Goal: Task Accomplishment & Management: Complete application form

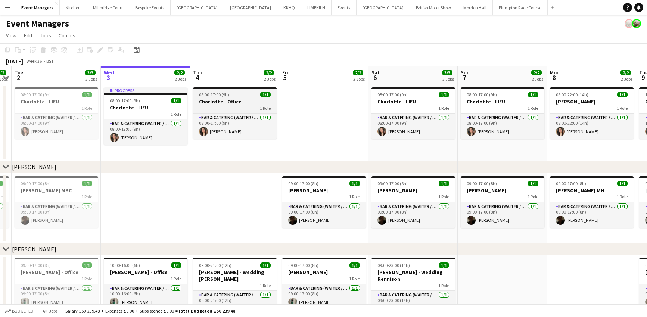
scroll to position [4, 0]
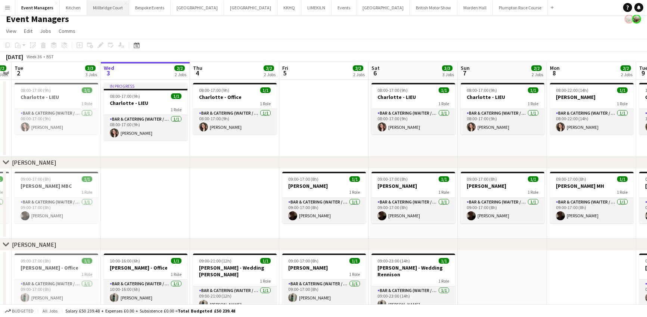
click at [107, 9] on button "[GEOGRAPHIC_DATA]" at bounding box center [108, 7] width 42 height 15
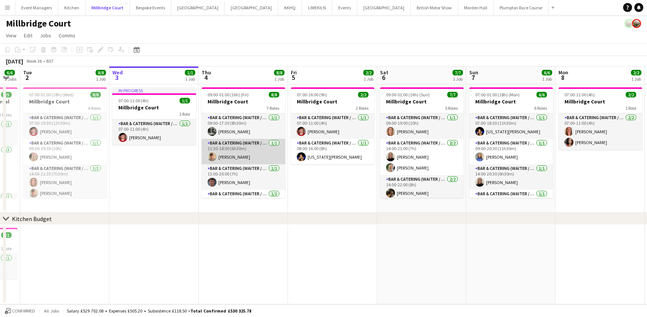
scroll to position [0, 158]
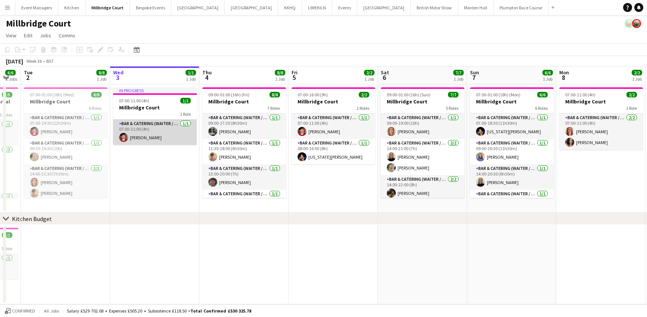
click at [174, 141] on app-card-role "Bar & Catering (Waiter / waitress) [DATE] 07:00-11:00 (4h) [PERSON_NAME]" at bounding box center [155, 131] width 84 height 25
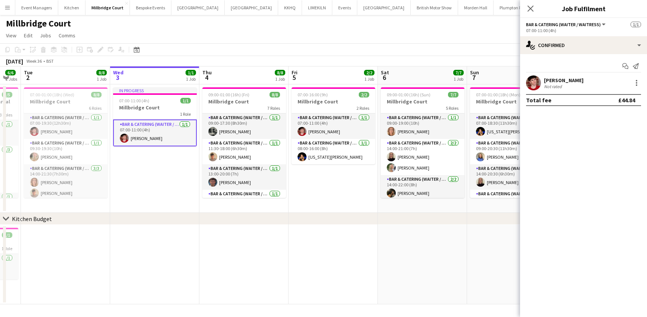
click at [533, 83] on app-user-avatar at bounding box center [533, 82] width 15 height 15
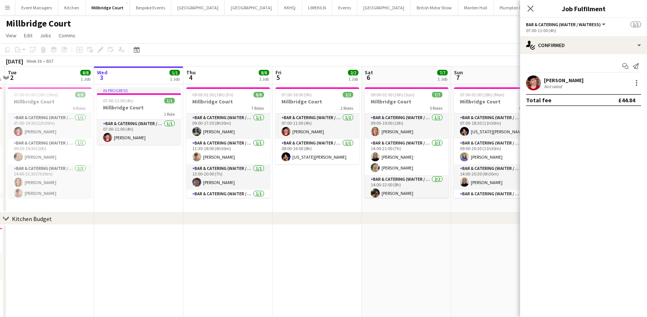
scroll to position [0, 263]
click at [527, 10] on icon "Close pop-in" at bounding box center [530, 8] width 7 height 7
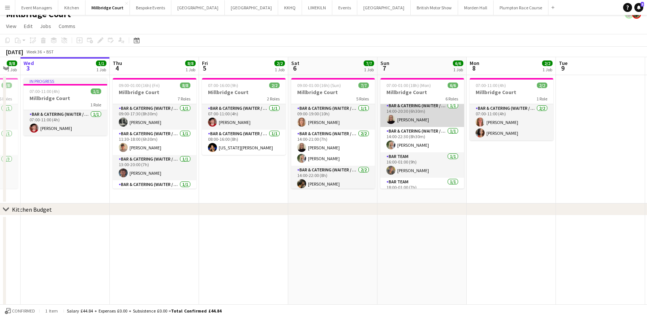
scroll to position [68, 0]
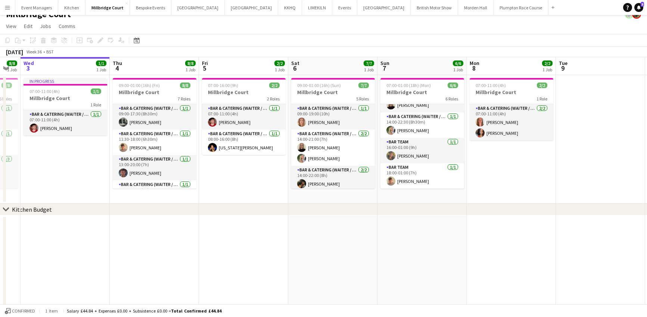
click at [430, 247] on app-date-cell at bounding box center [421, 263] width 89 height 96
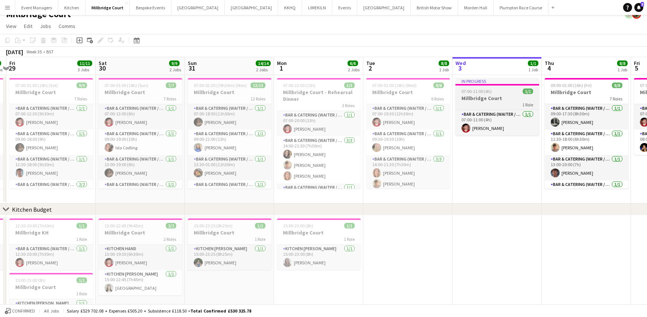
scroll to position [0, 167]
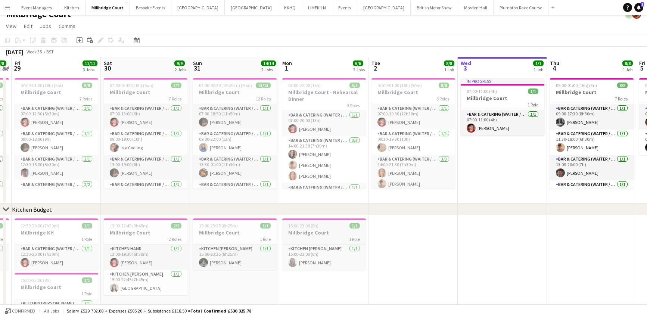
click at [308, 228] on span "15:00-23:00 (8h)" at bounding box center [303, 226] width 30 height 6
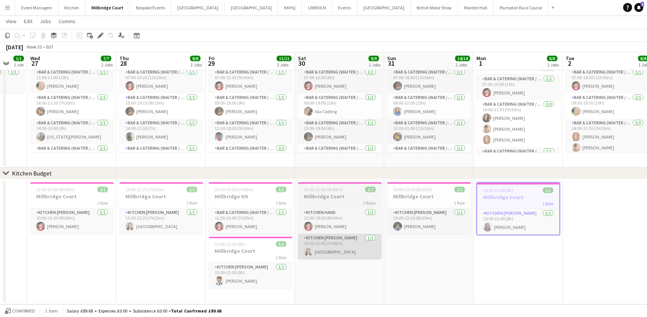
scroll to position [0, 151]
click at [225, 192] on app-job-card "12:30-20:00 (7h30m) 1/1 Millbridge KH 1 Role Bar & Catering (Waiter / waitress)…" at bounding box center [251, 208] width 84 height 52
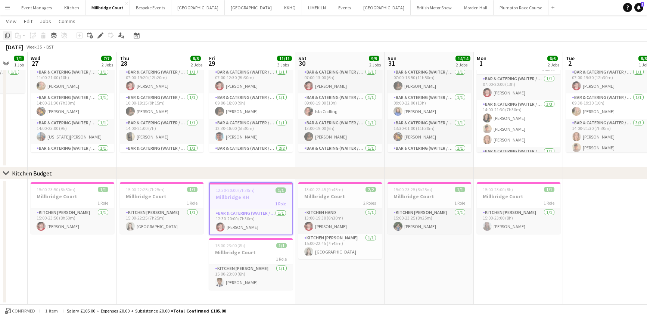
click at [11, 38] on div "Copy" at bounding box center [7, 35] width 9 height 9
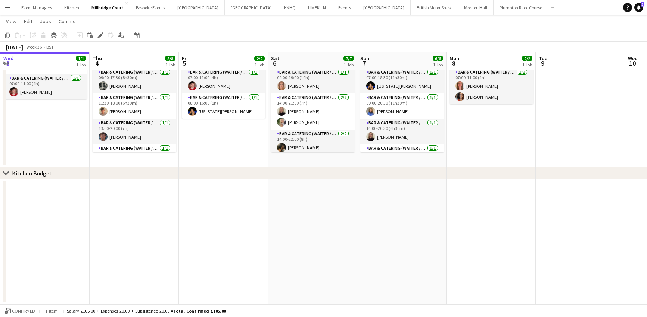
click at [395, 205] on app-date-cell at bounding box center [401, 241] width 89 height 125
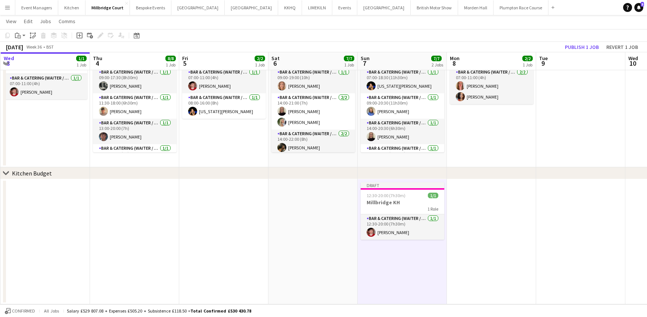
click at [395, 205] on h3 "Millbridge KH" at bounding box center [403, 202] width 84 height 7
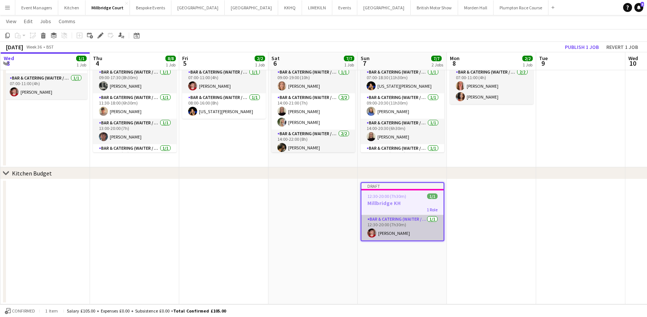
click at [407, 230] on app-card-role "Bar & Catering (Waiter / waitress) [DATE] 12:30-20:00 (7h30m) [PERSON_NAME]" at bounding box center [402, 227] width 82 height 25
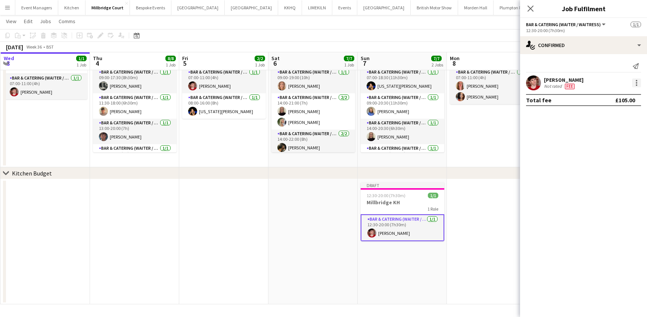
click at [636, 81] on div at bounding box center [636, 82] width 9 height 9
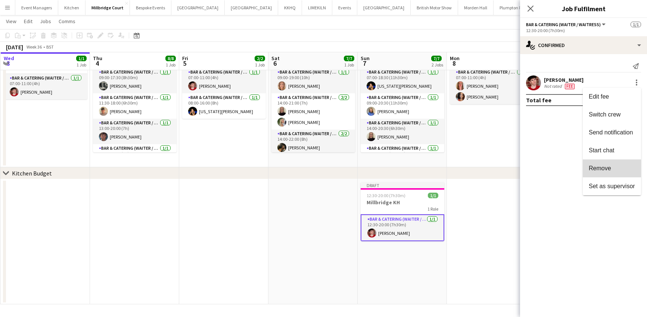
click at [613, 164] on button "Remove" at bounding box center [612, 168] width 58 height 18
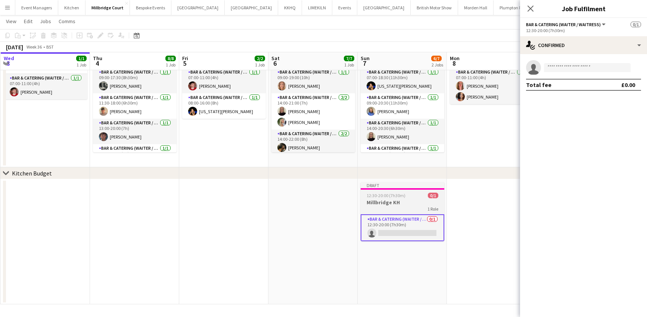
click at [388, 200] on h3 "Millbridge KH" at bounding box center [403, 202] width 84 height 7
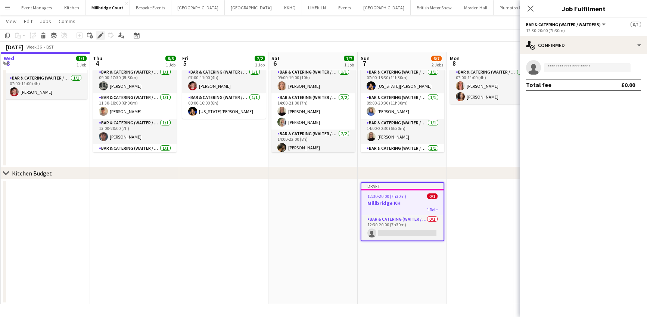
click at [99, 36] on icon at bounding box center [100, 36] width 4 height 4
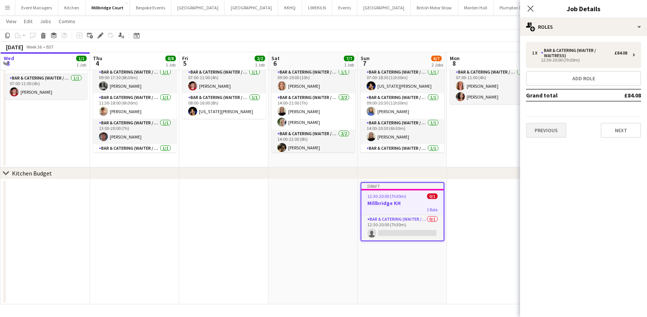
click at [544, 137] on div "1 x Bar & Catering (Waiter / waitress) £84.08 12:30-20:00 (7h30m) Add role Gran…" at bounding box center [583, 90] width 127 height 108
click at [544, 128] on button "Previous" at bounding box center [546, 130] width 40 height 15
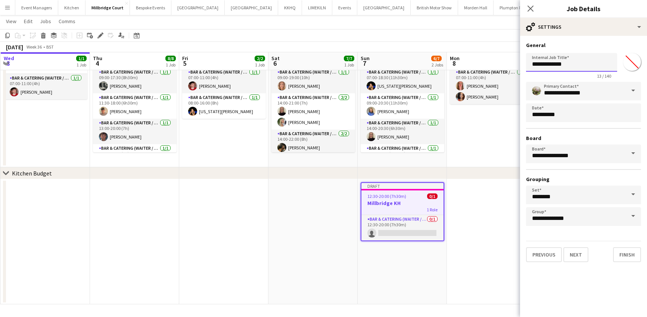
click at [567, 64] on input "**********" at bounding box center [571, 62] width 91 height 19
type input "**********"
click at [578, 255] on button "Next" at bounding box center [575, 254] width 25 height 15
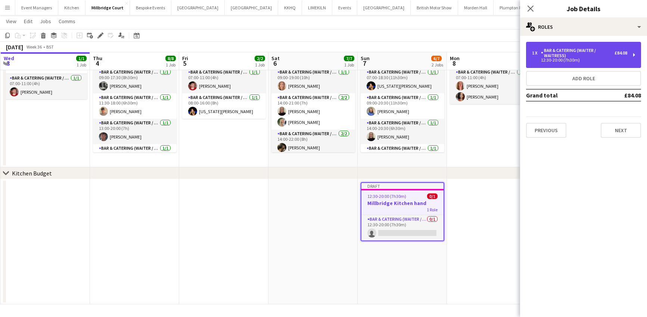
click at [556, 49] on div "Bar & Catering (Waiter / waitress)" at bounding box center [578, 53] width 74 height 10
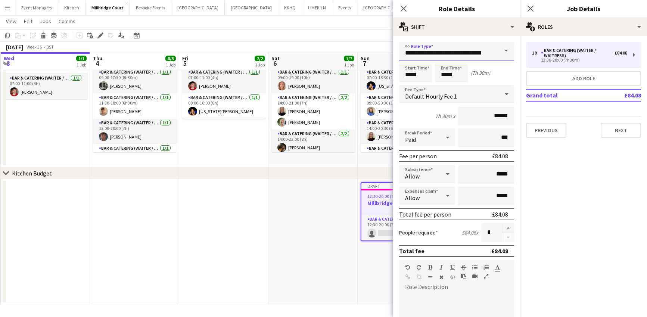
click at [466, 58] on input "**********" at bounding box center [456, 51] width 115 height 19
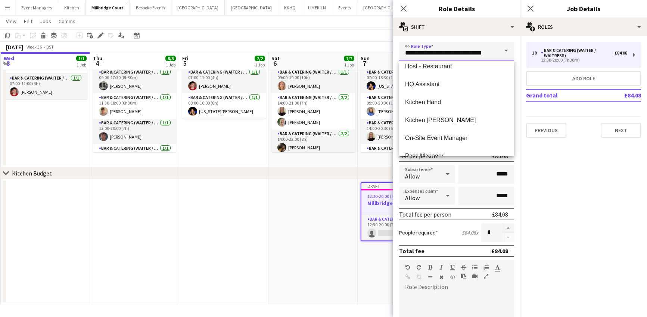
scroll to position [242, 0]
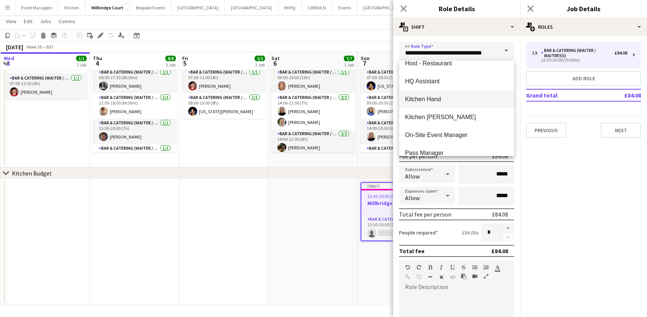
click at [427, 95] on mat-option "Kitchen Hand" at bounding box center [456, 99] width 115 height 18
type input "**********"
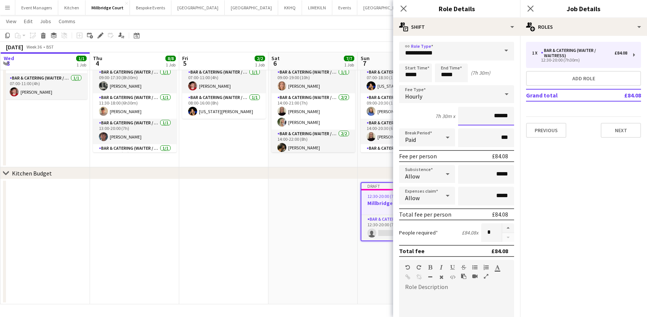
click at [505, 114] on input "******" at bounding box center [486, 116] width 56 height 19
type input "***"
click at [593, 193] on mat-expansion-panel "pencil3 General details 1 x Bar & Catering (Waiter / waitress) £84.08 12:30-20:…" at bounding box center [583, 176] width 127 height 281
click at [531, 9] on icon at bounding box center [530, 8] width 7 height 7
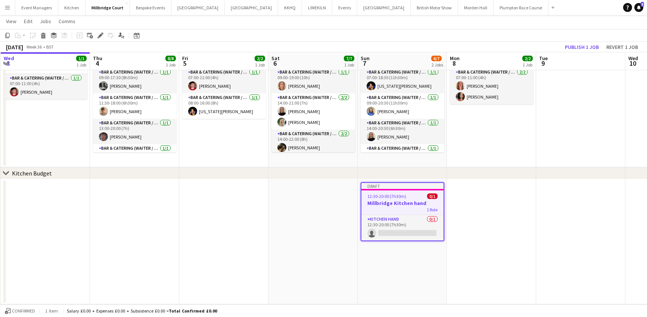
click at [414, 278] on app-date-cell "Draft 12:30-20:00 (7h30m) 0/1 Millbridge Kitchen hand 1 Role Kitchen Hand 0/1 1…" at bounding box center [402, 241] width 89 height 125
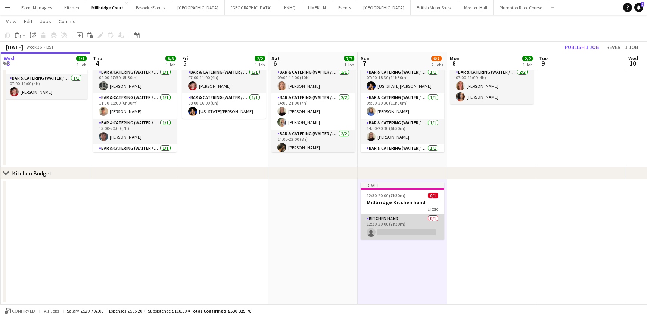
click at [389, 227] on app-card-role "Kitchen Hand 0/1 12:30-20:00 (7h30m) single-neutral-actions" at bounding box center [403, 226] width 84 height 25
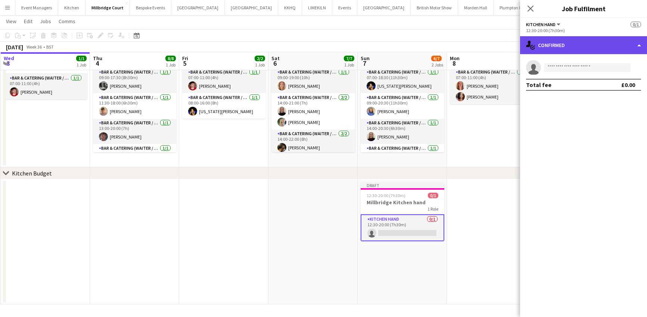
click at [570, 51] on div "single-neutral-actions-check-2 Confirmed" at bounding box center [583, 45] width 127 height 18
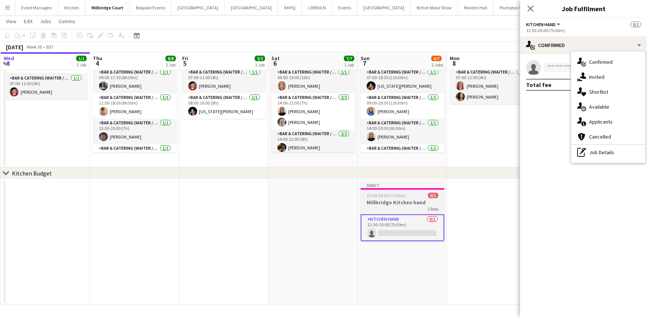
click at [393, 201] on h3 "Millbridge Kitchen hand" at bounding box center [403, 202] width 84 height 7
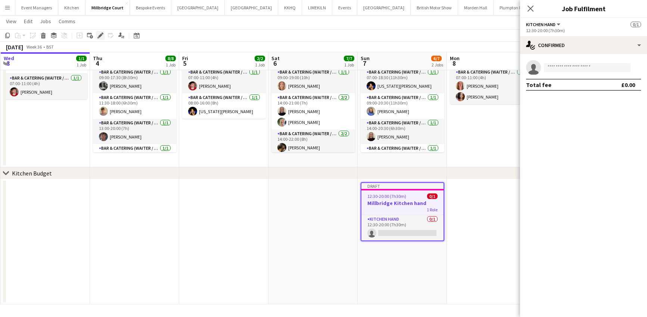
click at [100, 39] on div "Edit" at bounding box center [100, 35] width 9 height 9
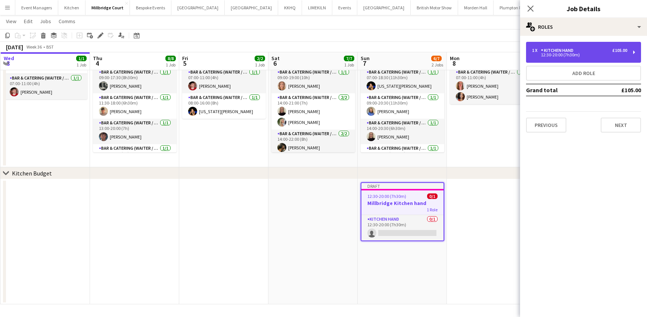
click at [543, 58] on div "1 x Kitchen Hand £105.00 12:30-20:00 (7h30m)" at bounding box center [583, 52] width 115 height 21
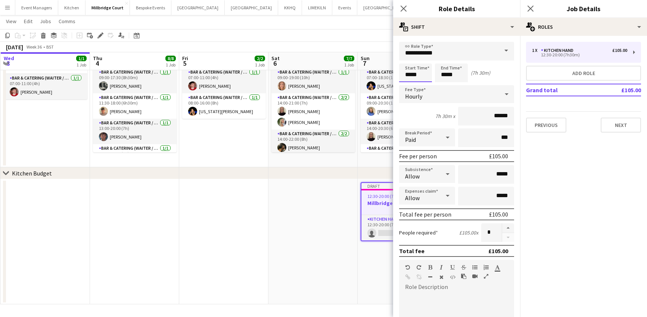
click at [416, 69] on input "*****" at bounding box center [415, 72] width 33 height 19
click at [421, 62] on div at bounding box center [422, 59] width 15 height 7
type input "*****"
click at [407, 61] on div at bounding box center [408, 59] width 15 height 7
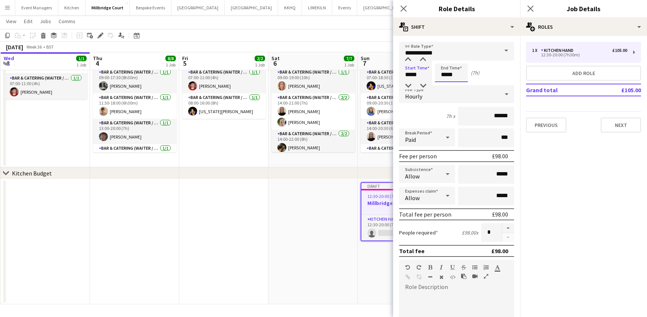
click at [454, 73] on input "*****" at bounding box center [451, 72] width 33 height 19
click at [443, 85] on div at bounding box center [443, 85] width 15 height 7
click at [457, 84] on div at bounding box center [458, 85] width 15 height 7
type input "*****"
click at [457, 84] on div at bounding box center [458, 85] width 15 height 7
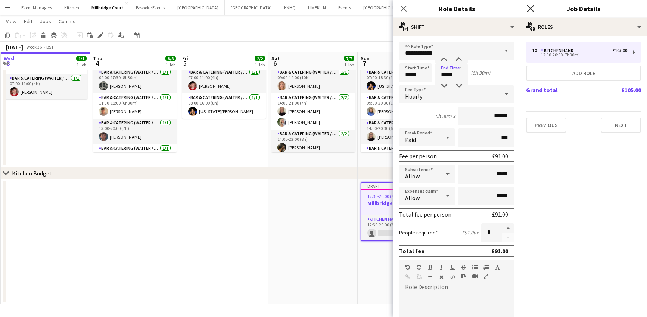
click at [532, 8] on icon "Close pop-in" at bounding box center [530, 8] width 7 height 7
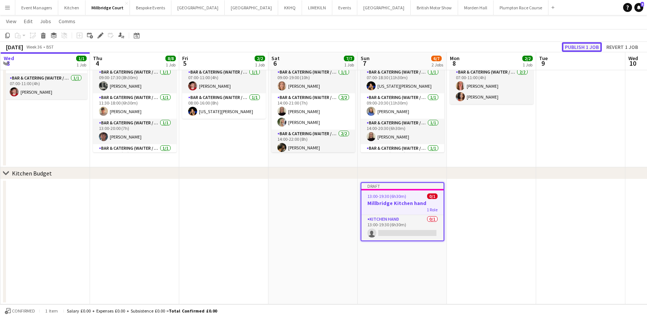
click at [581, 45] on button "Publish 1 job" at bounding box center [582, 47] width 40 height 10
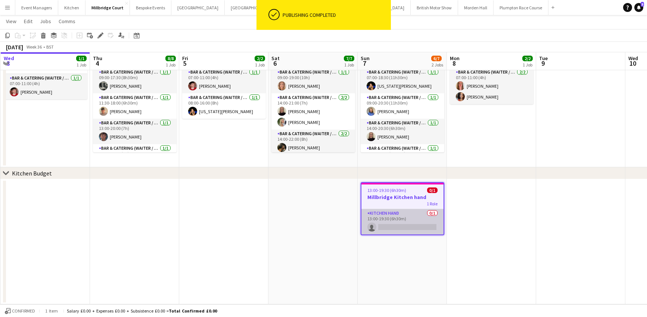
click at [403, 226] on app-card-role "Kitchen Hand 0/1 13:00-19:30 (6h30m) single-neutral-actions" at bounding box center [402, 221] width 82 height 25
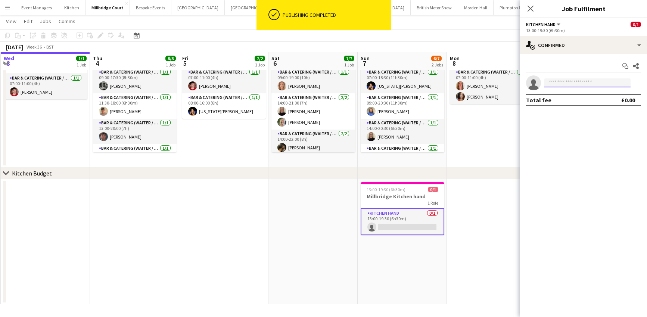
click at [579, 79] on input at bounding box center [587, 82] width 87 height 9
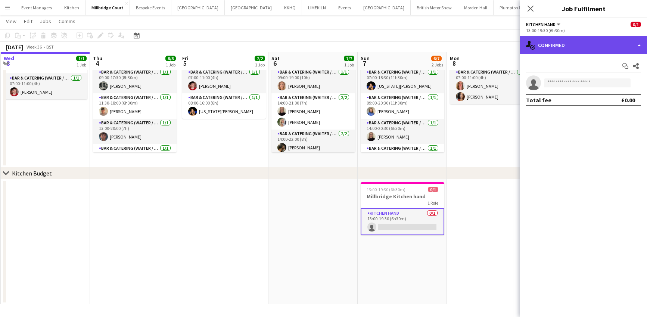
click at [568, 51] on div "single-neutral-actions-check-2 Confirmed" at bounding box center [583, 45] width 127 height 18
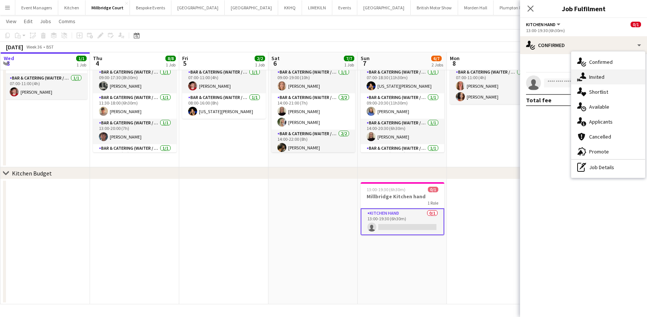
click at [602, 79] on span "Invited" at bounding box center [596, 77] width 15 height 7
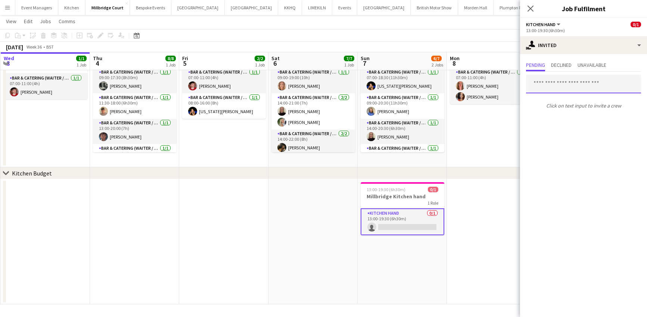
click at [567, 80] on input "text" at bounding box center [583, 84] width 115 height 19
type input "**********"
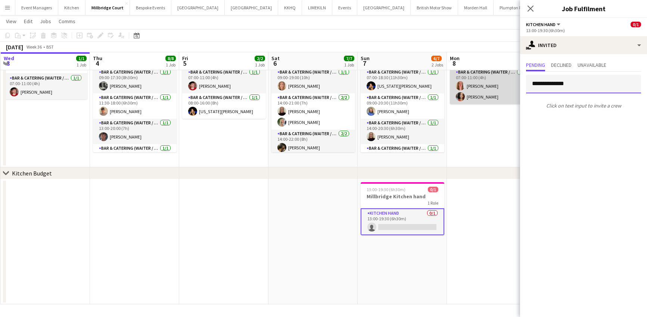
drag, startPoint x: 582, startPoint y: 84, endPoint x: 489, endPoint y: 81, distance: 93.4
click at [489, 81] on body "Menu Boards Boards Boards All jobs Status Workforce Workforce My Workforce Recr…" at bounding box center [323, 136] width 647 height 362
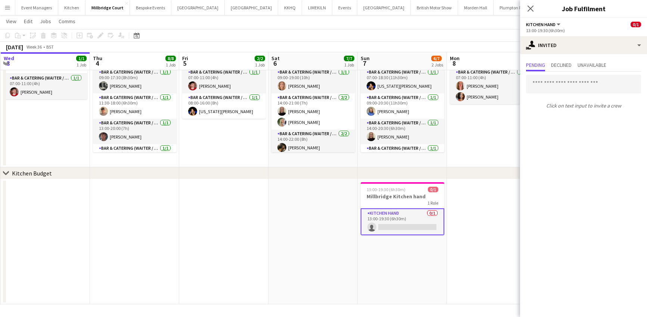
click at [607, 138] on mat-expansion-panel "user-plus Invited Pending Declined Unavailable Click on text input to invite a …" at bounding box center [583, 185] width 127 height 263
click at [563, 105] on p "Click on text input to invite a crew" at bounding box center [583, 105] width 127 height 13
click at [579, 79] on input "text" at bounding box center [583, 84] width 115 height 19
click at [566, 67] on span "Declined" at bounding box center [561, 64] width 21 height 5
click at [588, 67] on span "Unavailable" at bounding box center [591, 64] width 29 height 5
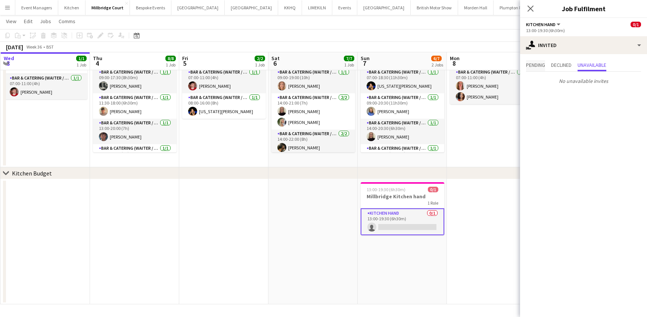
click at [535, 66] on span "Pending" at bounding box center [535, 64] width 19 height 5
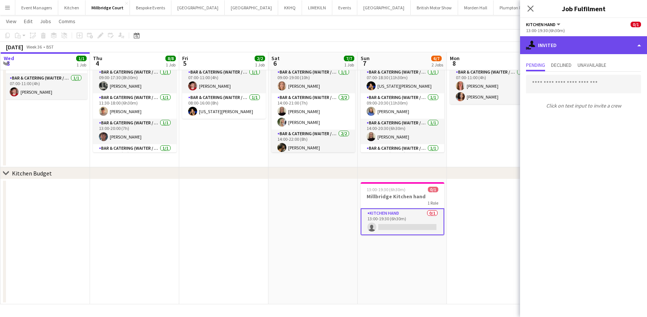
click at [546, 47] on div "single-neutral-actions-share-1 Invited" at bounding box center [583, 45] width 127 height 18
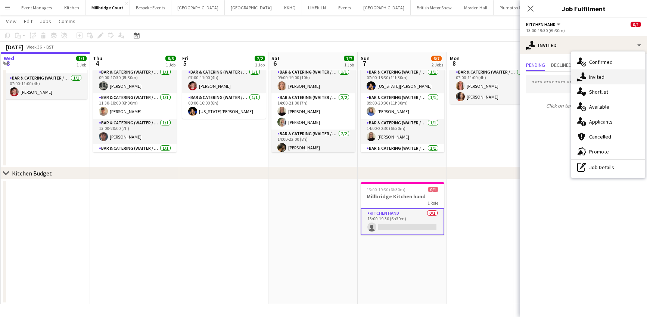
click at [596, 79] on span "Invited" at bounding box center [596, 77] width 15 height 7
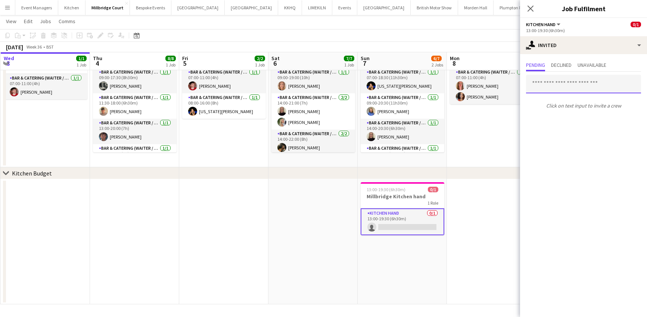
click at [593, 82] on input "text" at bounding box center [583, 84] width 115 height 19
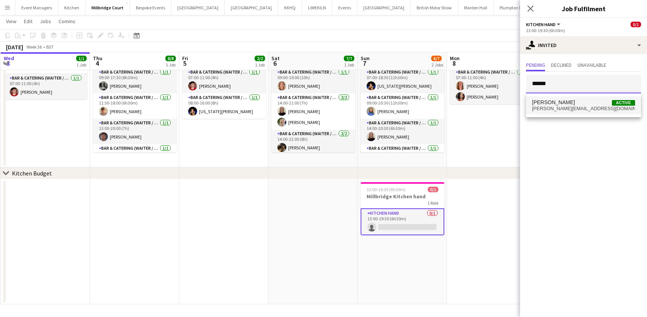
type input "******"
click at [569, 105] on span "[PERSON_NAME]" at bounding box center [553, 102] width 43 height 6
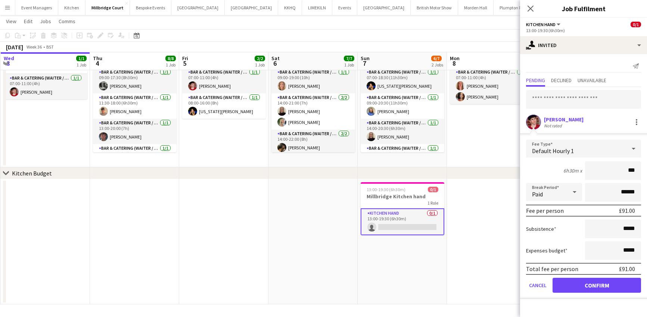
type input "***"
click at [610, 291] on button "Confirm" at bounding box center [596, 285] width 88 height 15
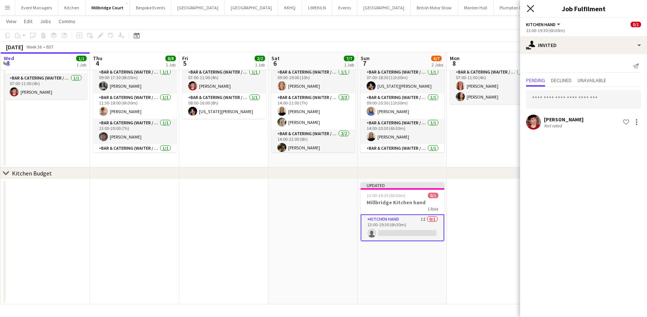
click at [531, 7] on icon "Close pop-in" at bounding box center [530, 8] width 7 height 7
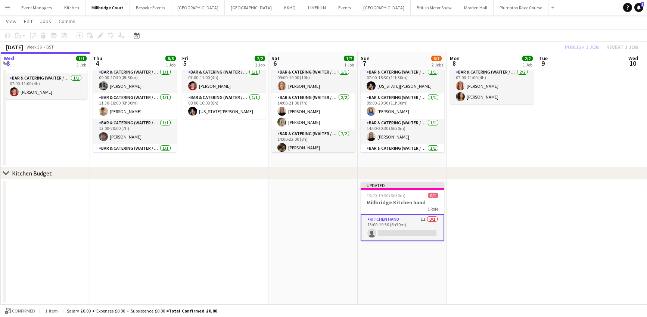
click at [573, 47] on div "Publish 1 job Revert 1 job" at bounding box center [601, 47] width 91 height 10
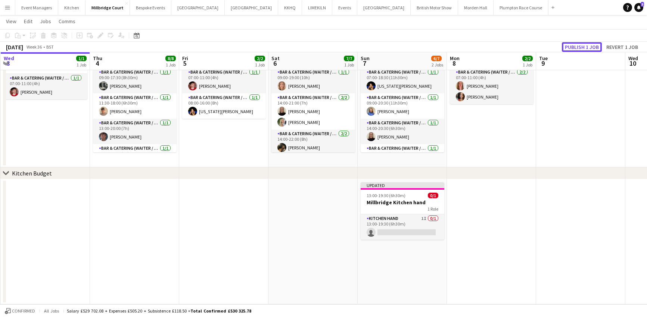
click at [573, 47] on button "Publish 1 job" at bounding box center [582, 47] width 40 height 10
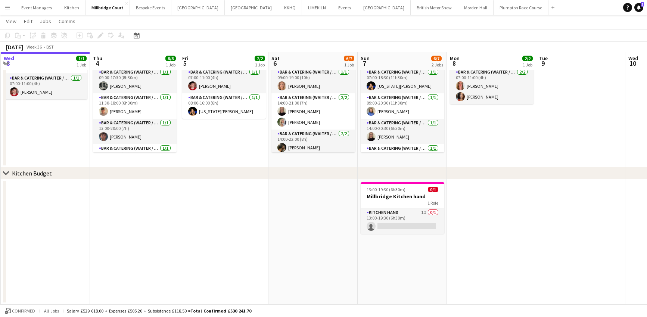
click at [11, 7] on button "Menu" at bounding box center [7, 7] width 15 height 15
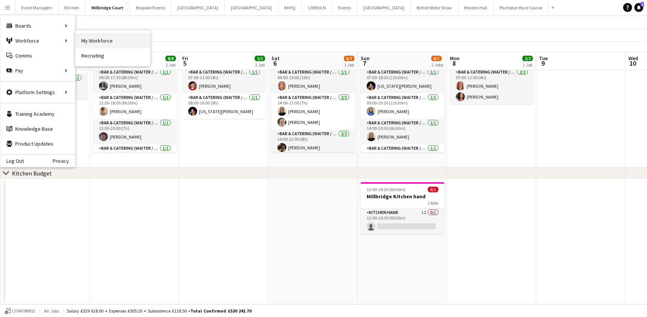
click at [116, 40] on link "My Workforce" at bounding box center [112, 40] width 75 height 15
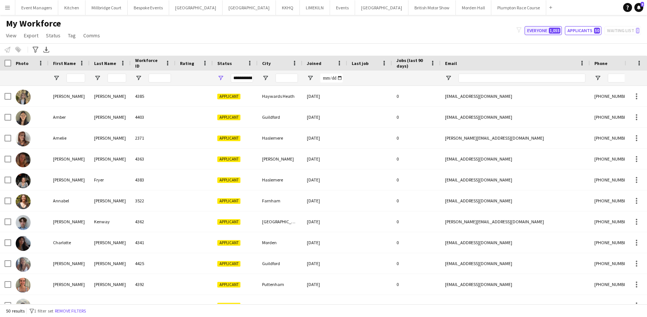
click at [542, 33] on button "Everyone 1,055" at bounding box center [542, 30] width 37 height 9
type input "**********"
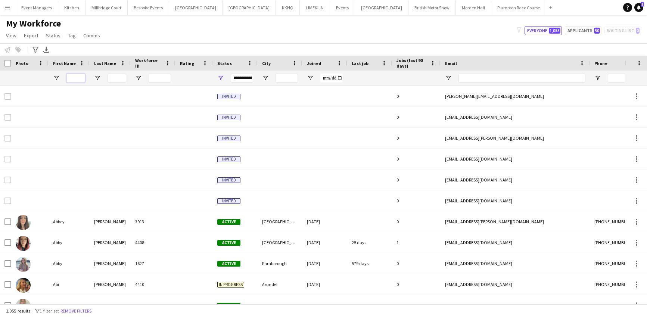
click at [77, 79] on input "First Name Filter Input" at bounding box center [75, 78] width 19 height 9
type input "******"
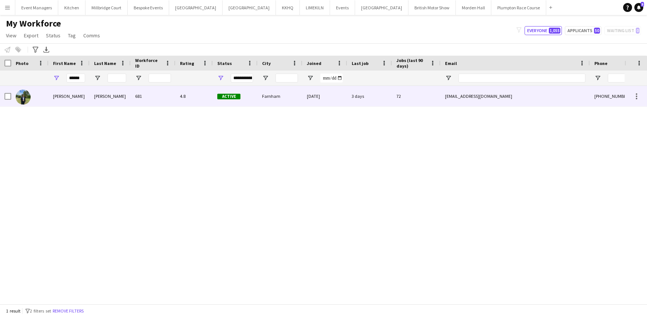
click at [91, 100] on div "[PERSON_NAME]" at bounding box center [110, 96] width 41 height 21
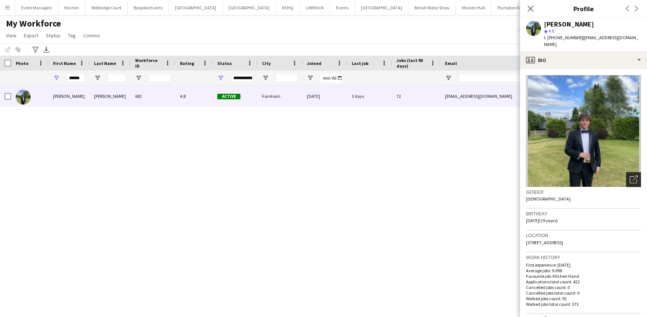
click at [635, 175] on icon "Open photos pop-in" at bounding box center [634, 179] width 8 height 8
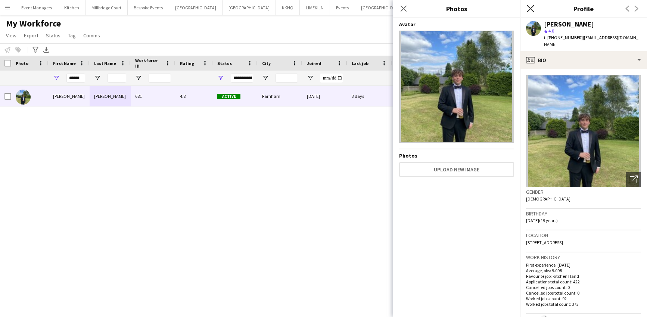
click at [532, 9] on icon "Close pop-in" at bounding box center [530, 8] width 7 height 7
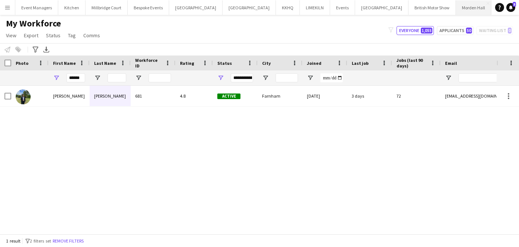
click at [456, 12] on button "[GEOGRAPHIC_DATA] Close" at bounding box center [473, 7] width 35 height 15
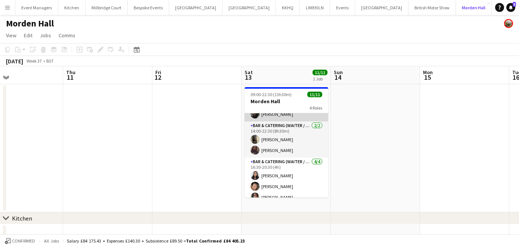
scroll to position [93, 0]
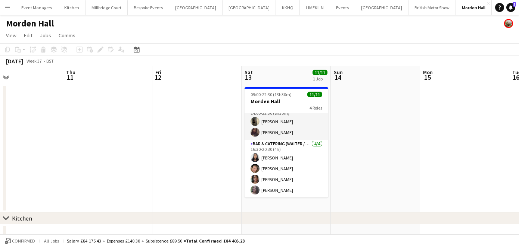
click at [286, 209] on app-date-cell "09:00-22:30 (13h30m) 11/11 Morden Hall 4 Roles Bar & Catering (Waiter / waitres…" at bounding box center [286, 148] width 89 height 128
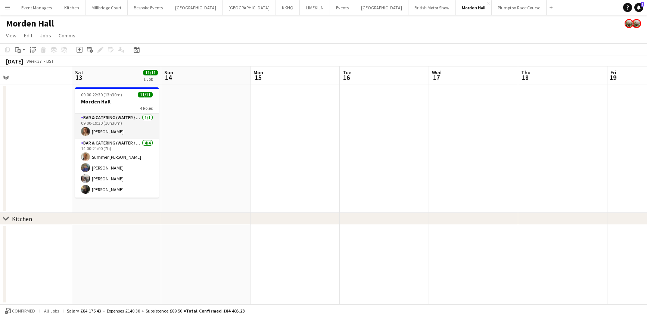
scroll to position [0, 285]
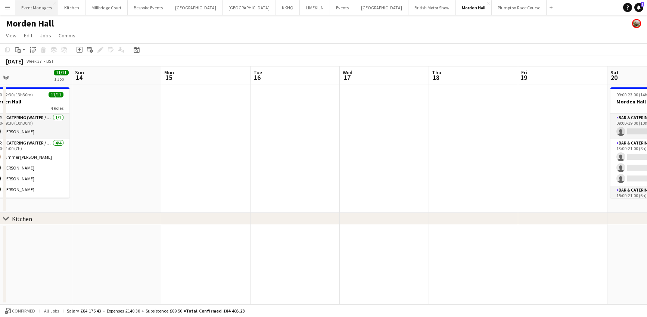
click at [37, 11] on button "Event Managers Close" at bounding box center [36, 7] width 43 height 15
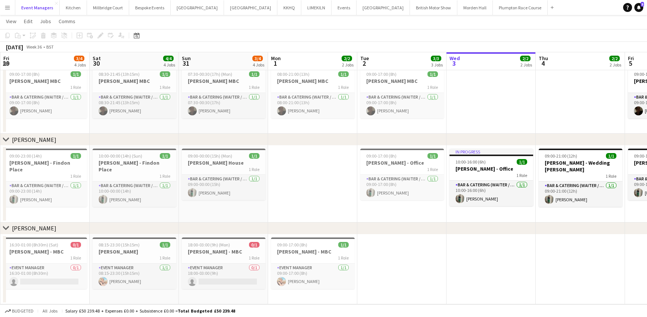
scroll to position [0, 179]
click at [298, 250] on h3 "[PERSON_NAME] - MBC" at bounding box center [312, 251] width 84 height 7
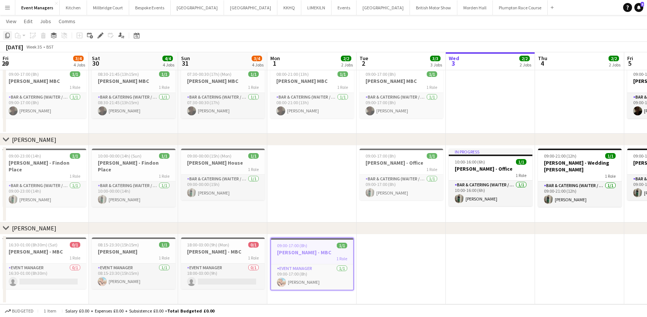
click at [7, 37] on icon at bounding box center [7, 35] width 4 height 5
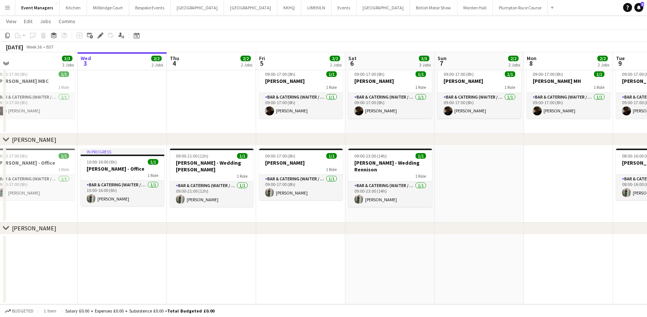
scroll to position [0, 193]
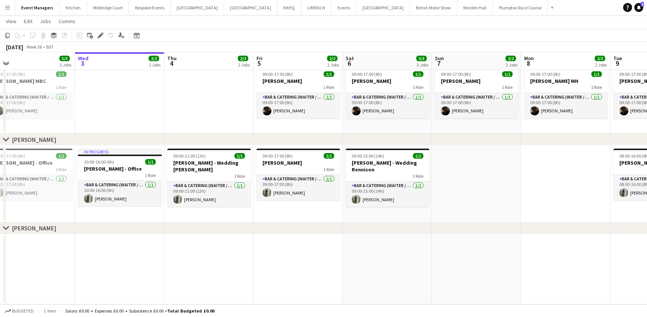
click at [227, 274] on app-date-cell at bounding box center [208, 269] width 89 height 70
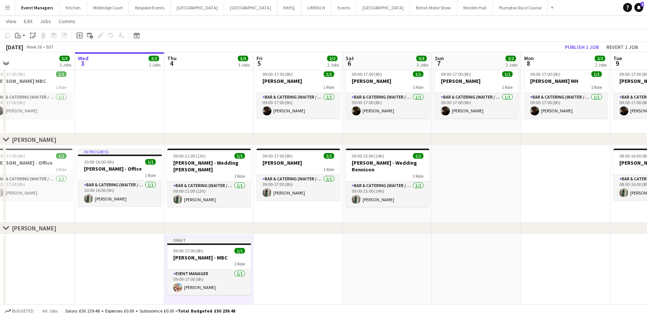
click at [373, 259] on app-date-cell at bounding box center [387, 272] width 89 height 76
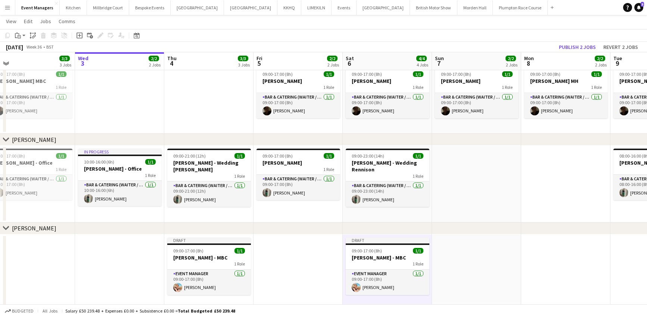
click at [482, 261] on app-date-cell at bounding box center [476, 272] width 89 height 76
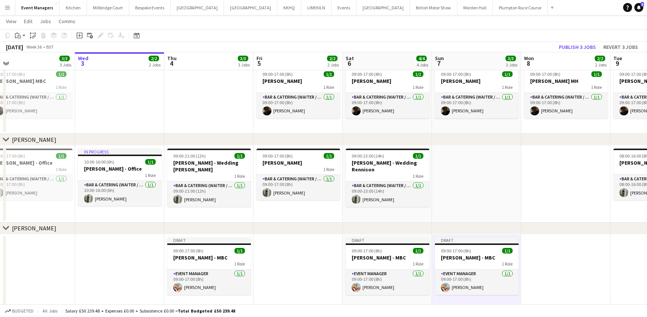
click at [545, 250] on app-date-cell at bounding box center [565, 272] width 89 height 76
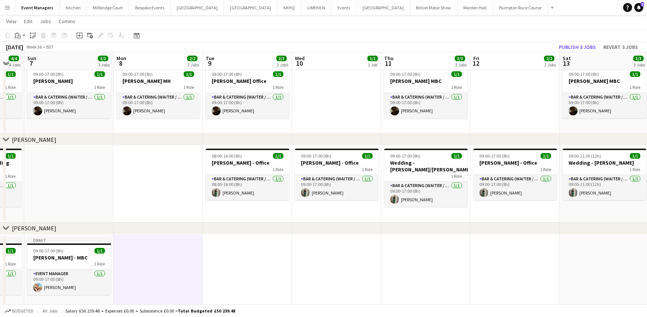
scroll to position [0, 281]
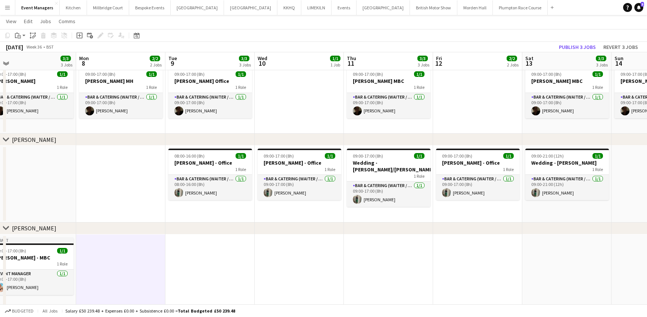
click at [458, 268] on app-date-cell at bounding box center [477, 272] width 89 height 76
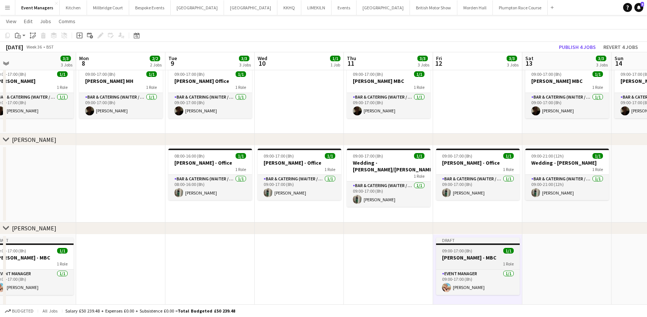
click at [463, 259] on h3 "[PERSON_NAME] - MBC" at bounding box center [478, 257] width 84 height 7
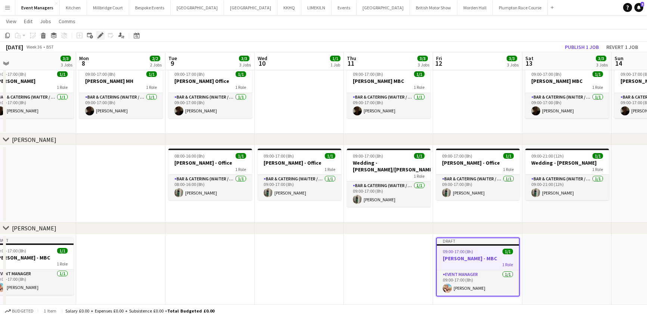
click at [98, 37] on icon "Edit" at bounding box center [100, 35] width 6 height 6
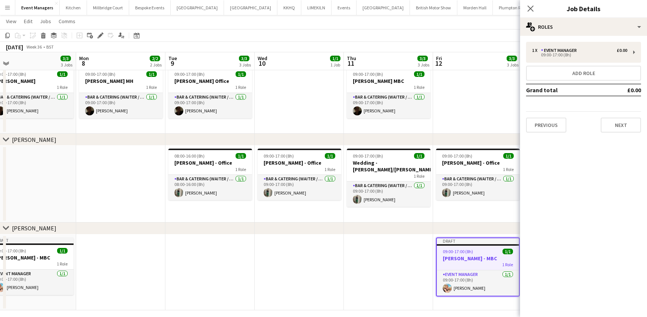
click at [542, 115] on div "Previous Next" at bounding box center [583, 121] width 115 height 21
click at [542, 122] on button "Previous" at bounding box center [546, 125] width 40 height 15
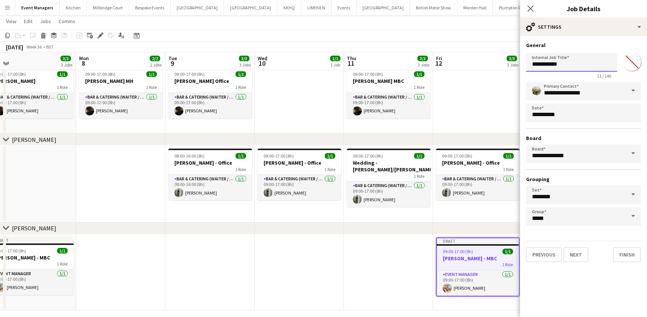
click at [570, 57] on input "**********" at bounding box center [571, 62] width 91 height 19
click at [569, 65] on input "**********" at bounding box center [571, 62] width 91 height 19
type input "**********"
click at [529, 8] on icon "Close pop-in" at bounding box center [530, 8] width 7 height 7
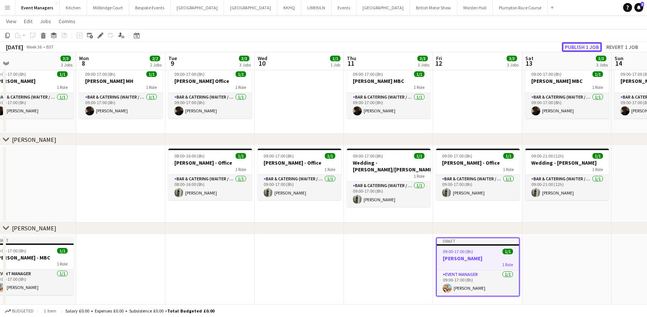
click at [573, 49] on button "Publish 1 job" at bounding box center [582, 47] width 40 height 10
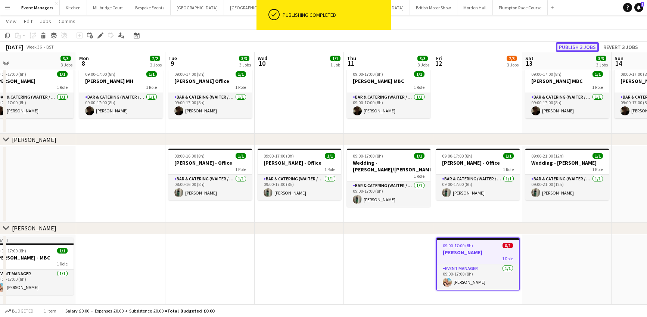
click at [573, 49] on button "Publish 3 jobs" at bounding box center [577, 47] width 43 height 10
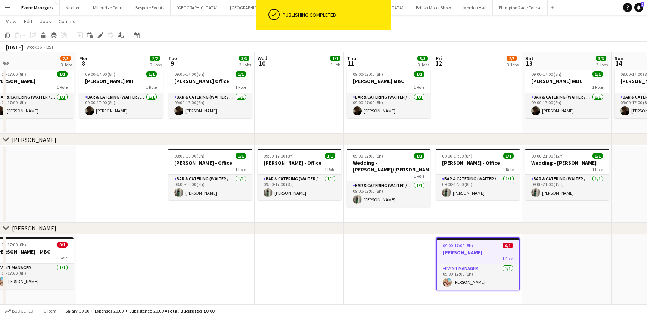
click at [376, 284] on app-date-cell at bounding box center [388, 272] width 89 height 76
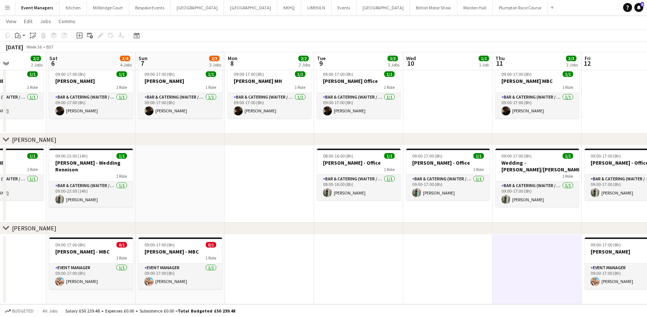
scroll to position [0, 221]
click at [172, 252] on h3 "[PERSON_NAME] - MBC" at bounding box center [181, 251] width 84 height 7
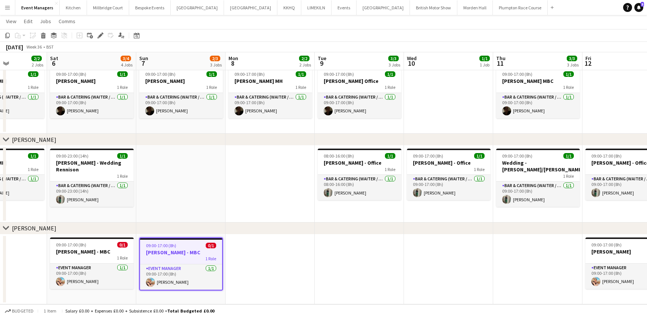
click at [283, 260] on app-date-cell at bounding box center [269, 269] width 89 height 70
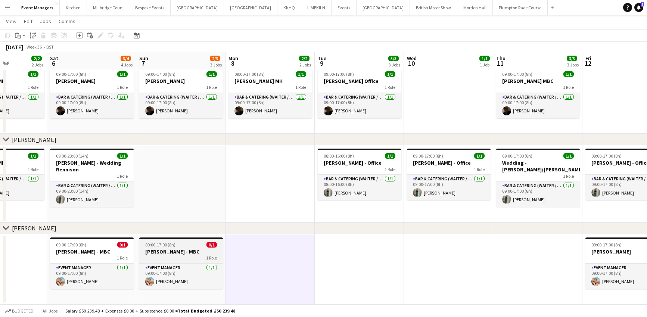
click at [183, 254] on h3 "[PERSON_NAME] - MBC" at bounding box center [181, 251] width 84 height 7
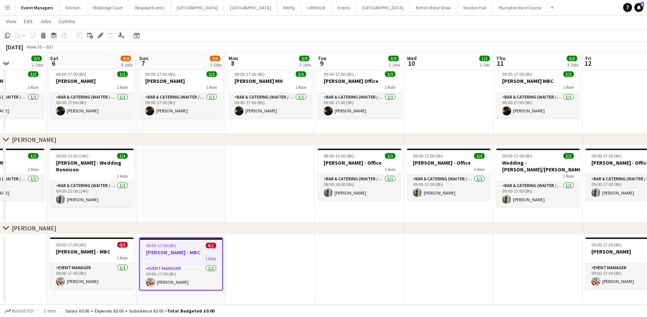
click at [7, 36] on icon "Copy" at bounding box center [7, 35] width 6 height 6
click at [293, 259] on app-date-cell at bounding box center [269, 269] width 89 height 70
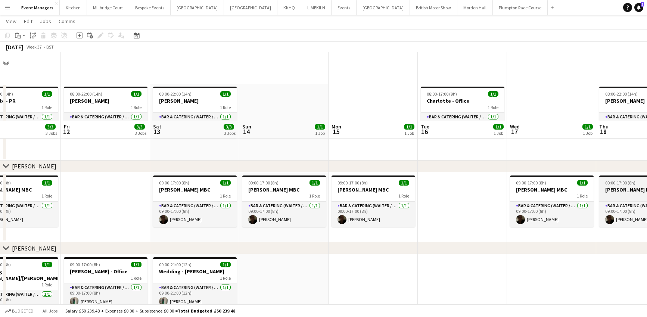
scroll to position [109, 0]
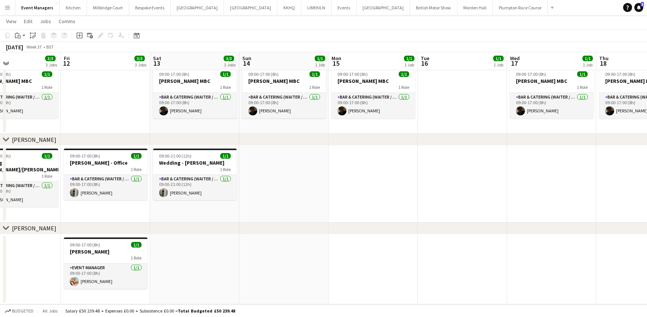
click at [13, 6] on button "Menu" at bounding box center [7, 7] width 15 height 15
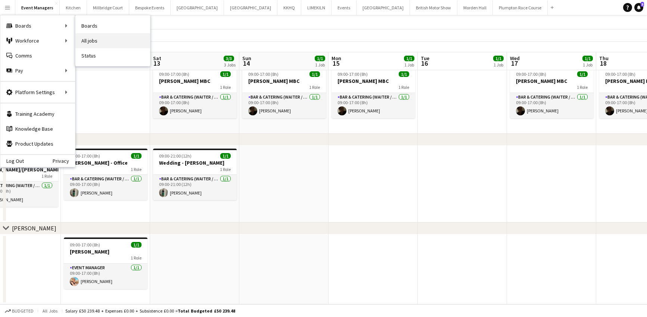
click at [93, 40] on link "All jobs" at bounding box center [112, 40] width 75 height 15
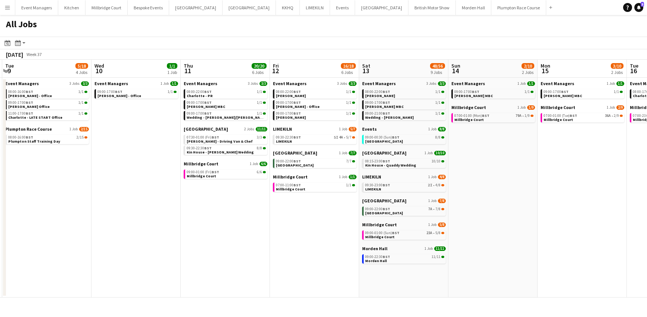
scroll to position [0, 269]
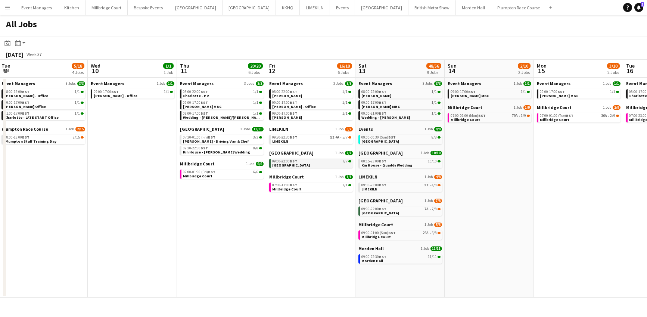
click at [298, 164] on link "09:00-22:00 BST 7/7 [GEOGRAPHIC_DATA]" at bounding box center [311, 163] width 79 height 9
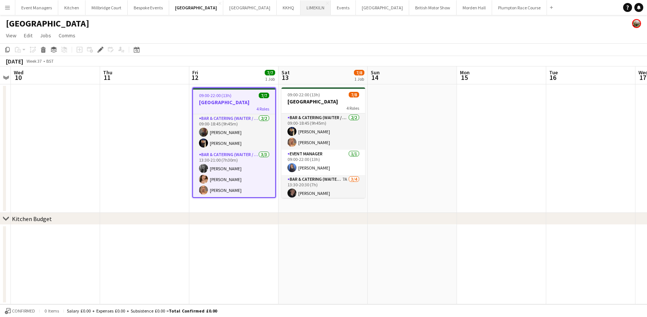
click at [300, 6] on button "LIMEKILN Close" at bounding box center [315, 7] width 30 height 15
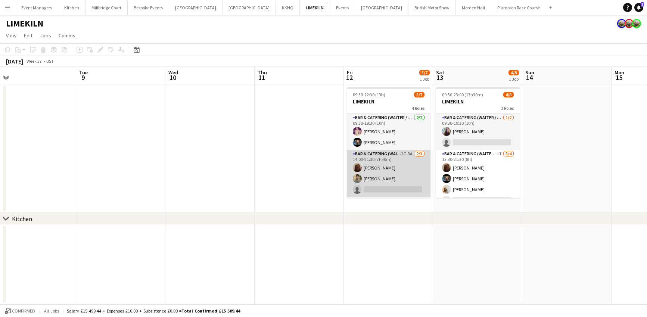
click at [388, 167] on app-card-role "Bar & Catering (Waiter / waitress) 3I 3A 2/3 14:00-21:30 (7h30m) Maddie Leader …" at bounding box center [389, 173] width 84 height 47
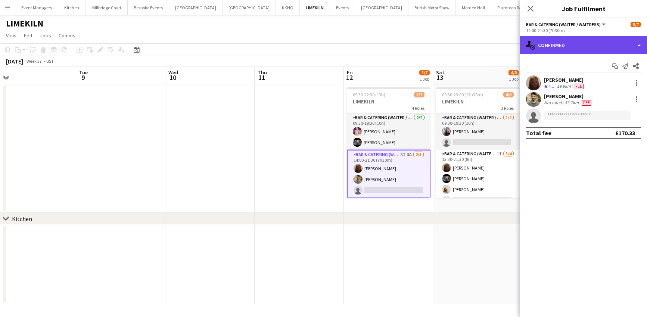
click at [545, 44] on div "single-neutral-actions-check-2 Confirmed" at bounding box center [583, 45] width 127 height 18
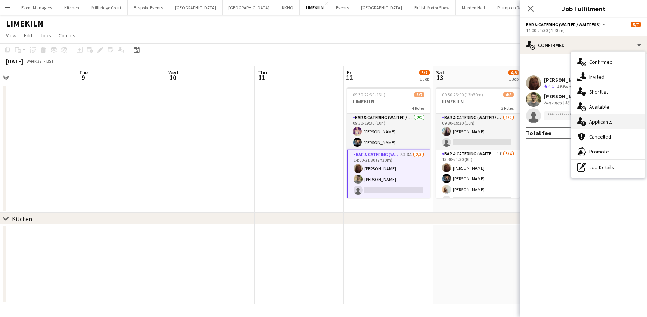
click at [595, 121] on span "Applicants" at bounding box center [601, 121] width 24 height 7
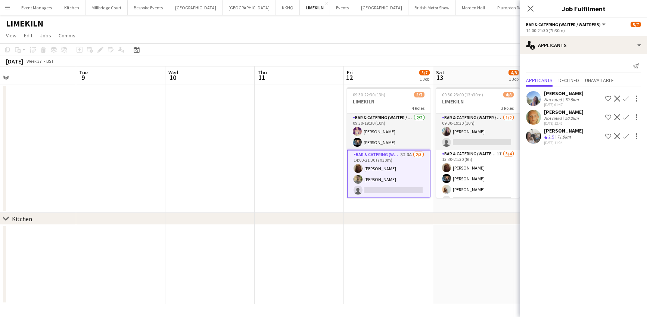
click at [535, 132] on app-user-avatar at bounding box center [533, 136] width 15 height 15
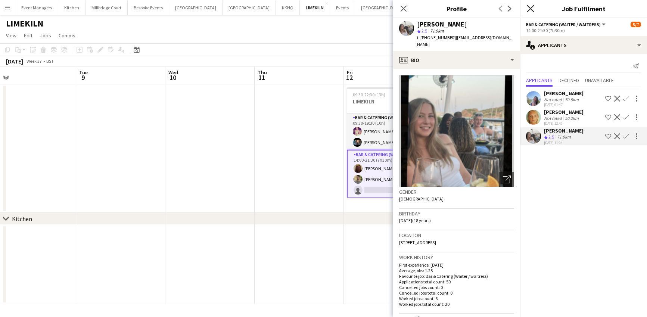
click at [530, 8] on icon at bounding box center [530, 8] width 7 height 7
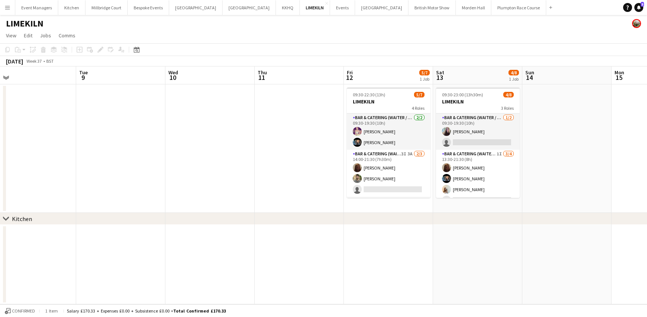
scroll to position [0, 191]
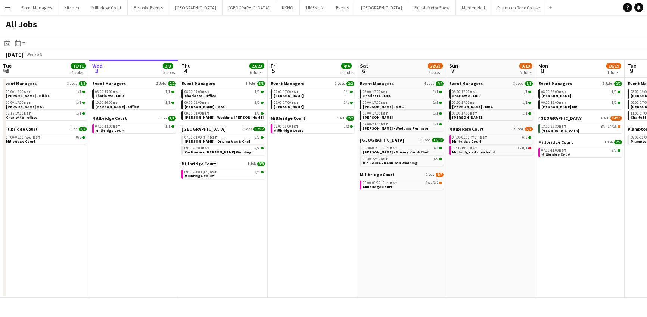
click at [9, 8] on app-icon "Menu" at bounding box center [7, 7] width 6 height 6
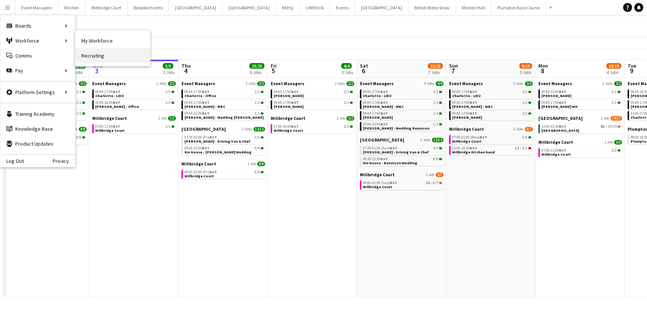
click at [96, 56] on link "Recruiting" at bounding box center [112, 55] width 75 height 15
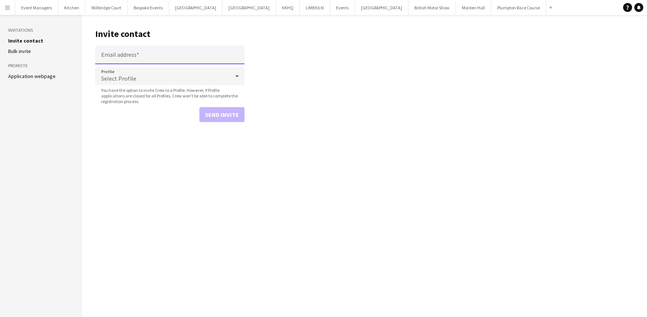
click at [148, 52] on input "Email address" at bounding box center [169, 55] width 149 height 19
paste input "**********"
type input "**********"
click at [149, 141] on main "**********" at bounding box center [364, 166] width 565 height 302
click at [122, 72] on div "Select Profile" at bounding box center [162, 76] width 134 height 18
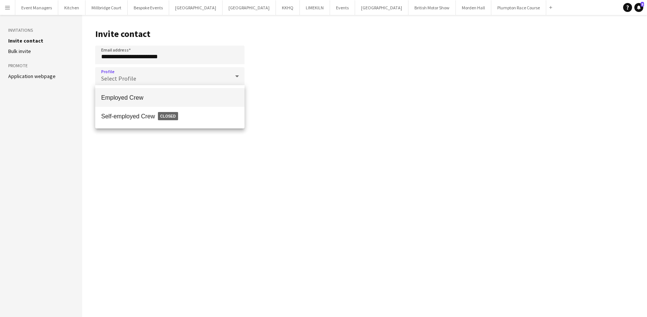
click at [127, 92] on mat-option "Employed Crew" at bounding box center [169, 97] width 149 height 19
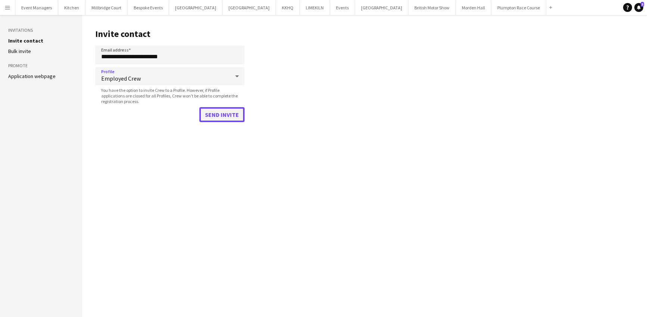
click at [218, 115] on button "Send invite" at bounding box center [221, 114] width 45 height 15
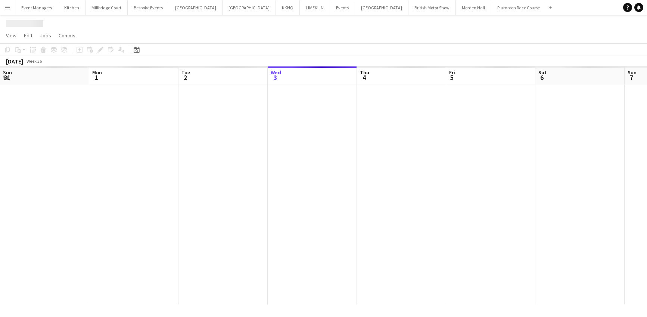
scroll to position [0, 178]
